Goal: Obtain resource: Download file/media

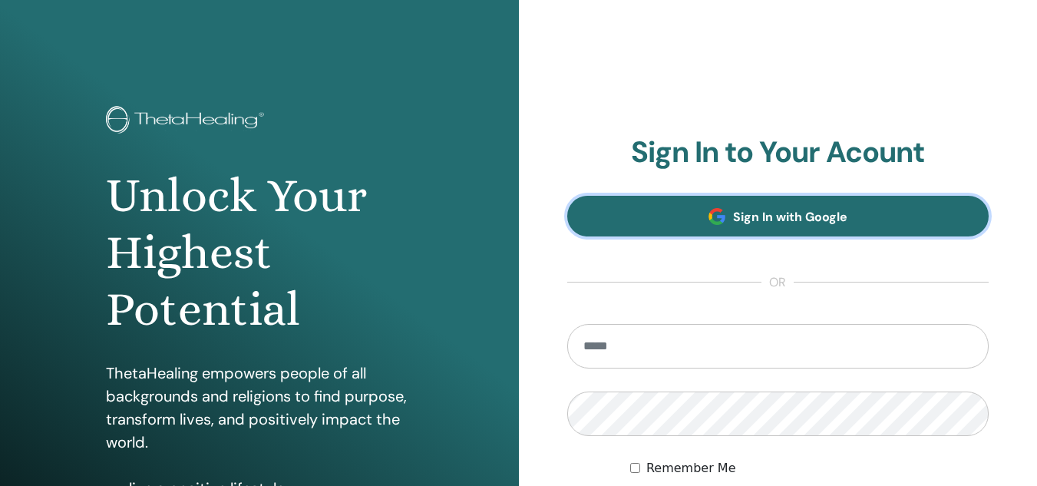
click at [733, 202] on link "Sign In with Google" at bounding box center [778, 216] width 422 height 41
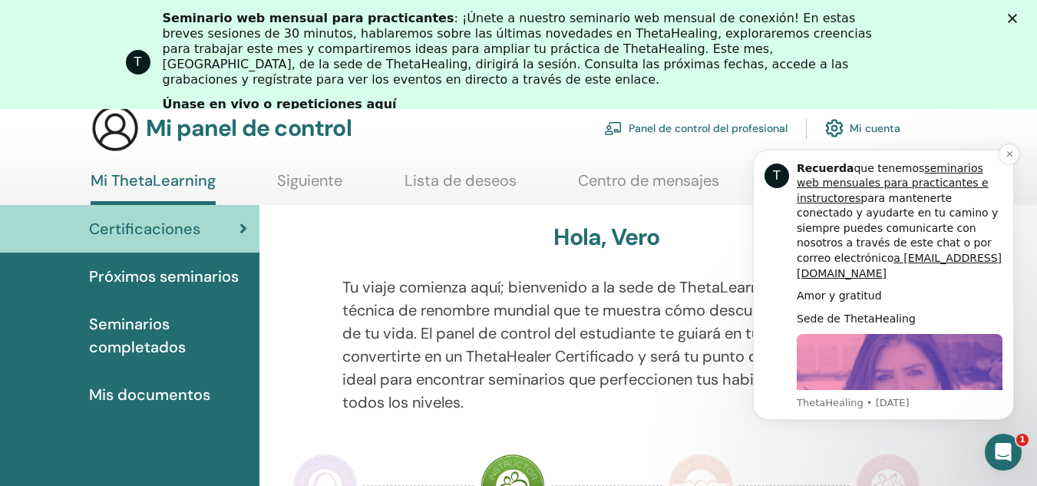
scroll to position [75, 0]
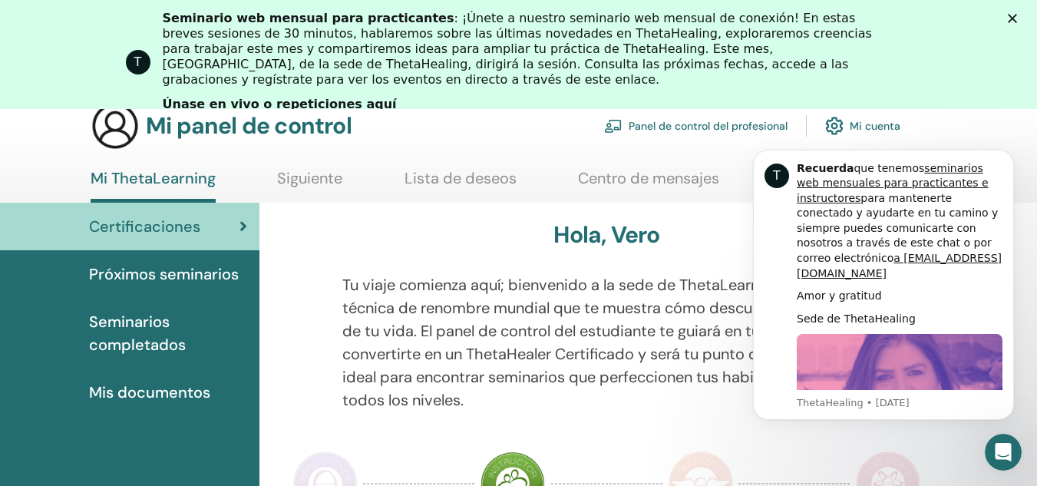
click at [698, 333] on font "Tu viaje comienza aquí; bienvenido a la sede de ThetaLearning. Aprende la técni…" at bounding box center [604, 342] width 524 height 135
click at [1008, 154] on icon "Descartar notificación" at bounding box center [1008, 153] width 5 height 5
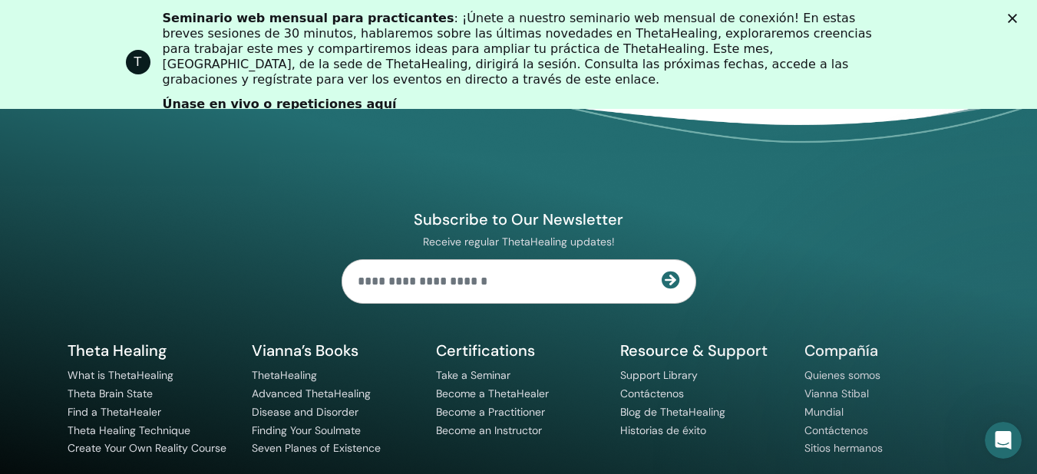
scroll to position [2213, 0]
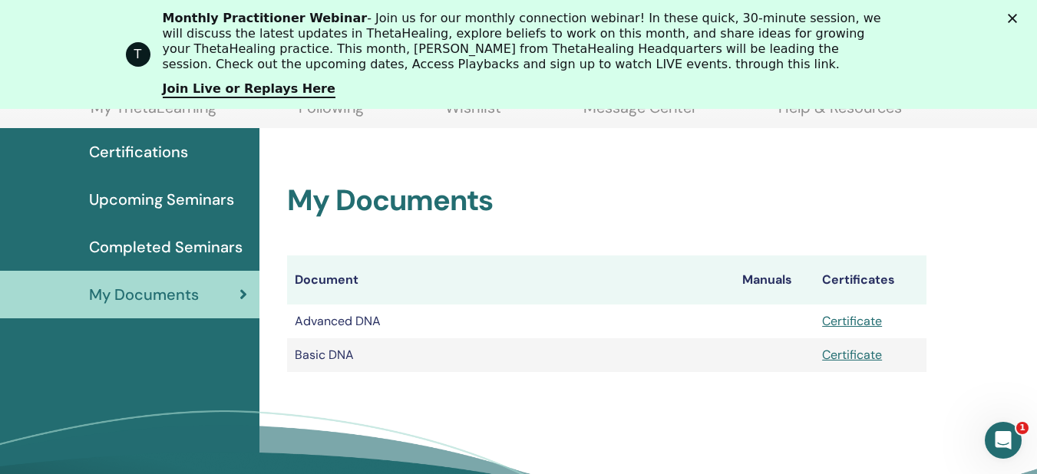
scroll to position [147, 0]
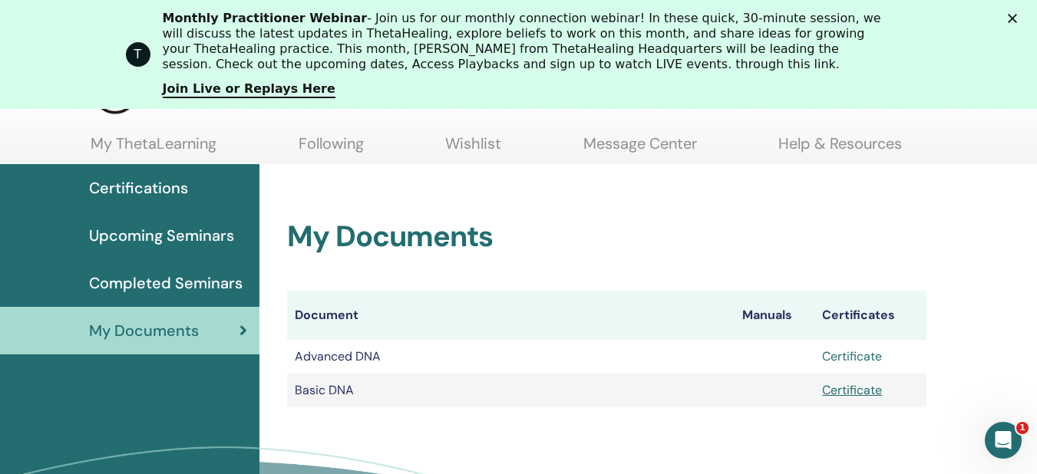
click at [874, 351] on link "Certificate" at bounding box center [852, 356] width 60 height 16
click at [865, 395] on link "Certificate" at bounding box center [852, 390] width 60 height 16
